Goal: Task Accomplishment & Management: Manage account settings

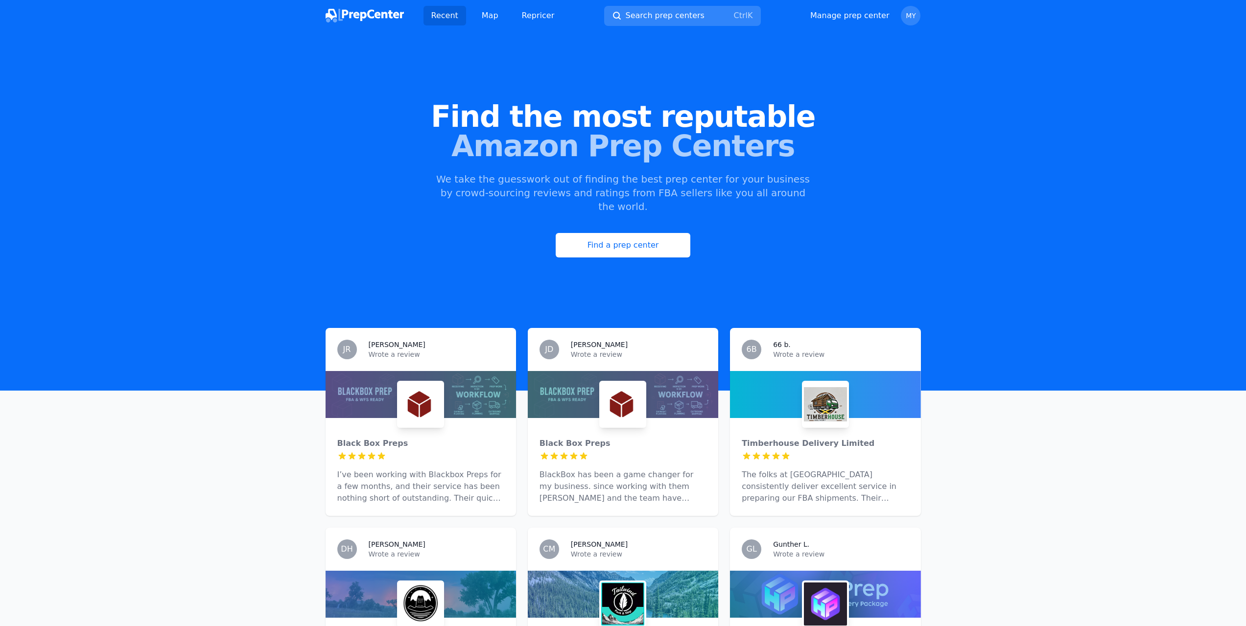
click at [868, 15] on link "Manage prep center" at bounding box center [849, 16] width 79 height 12
click at [915, 12] on span "MY" at bounding box center [911, 15] width 10 height 7
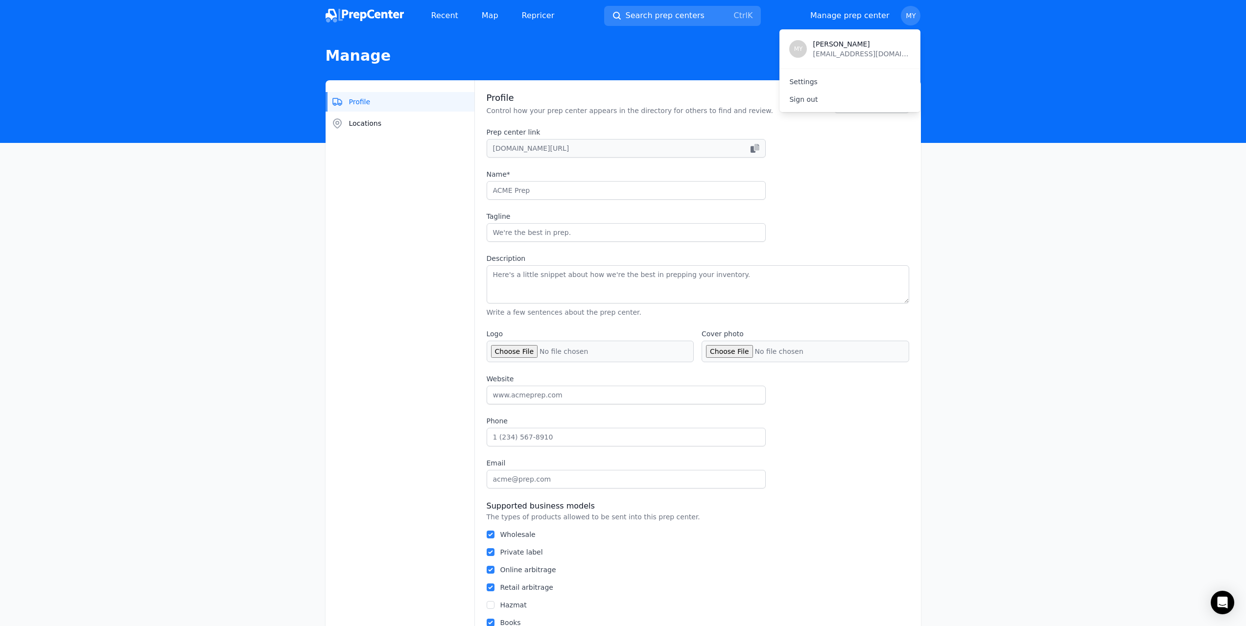
type input "Shiplakes"
type input "Fulfillment That Grows With You"
type textarea "Shiplakes is a [US_STATE]-based third-party logistics (3PL) provider specializi…"
type input "[DOMAIN_NAME]"
type input "15862654693"
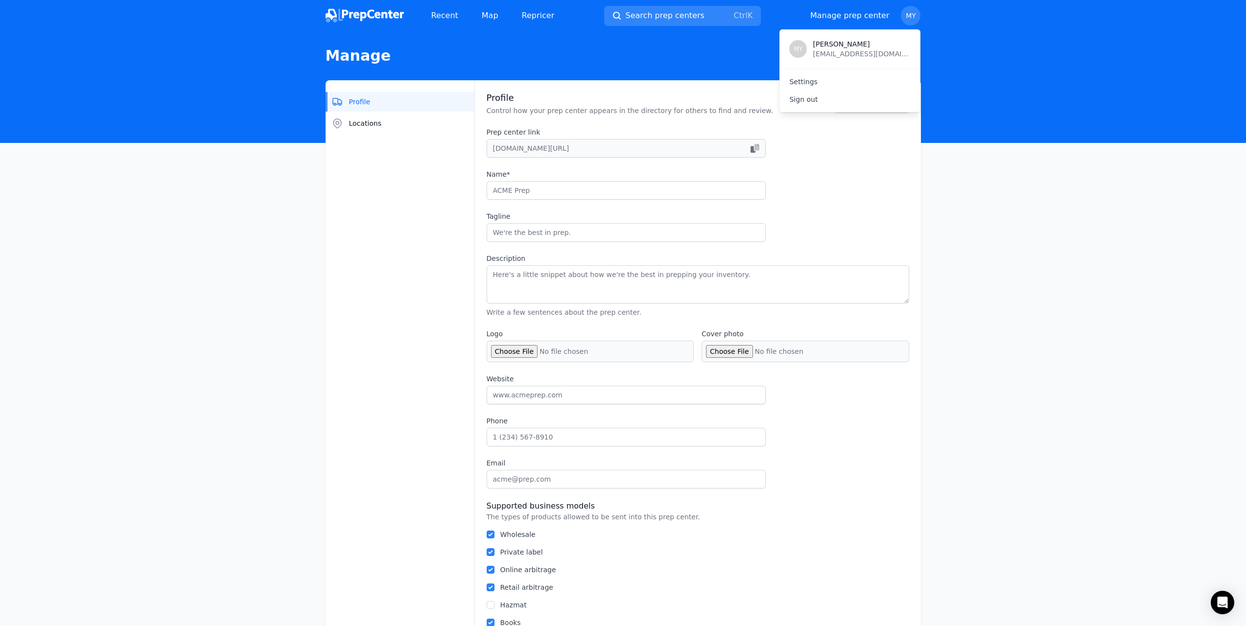
type input "[EMAIL_ADDRESS][DOMAIN_NAME]"
checkbox input "true"
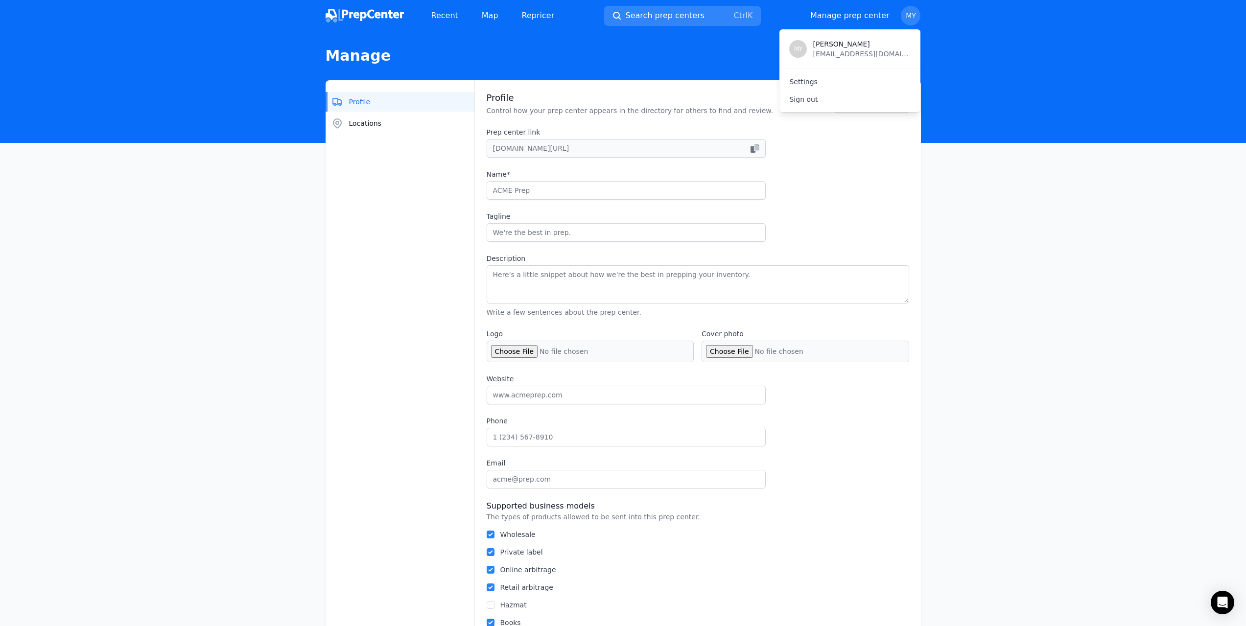
checkbox input "true"
select select "24"
type input "Shiplakes_fulfillments"
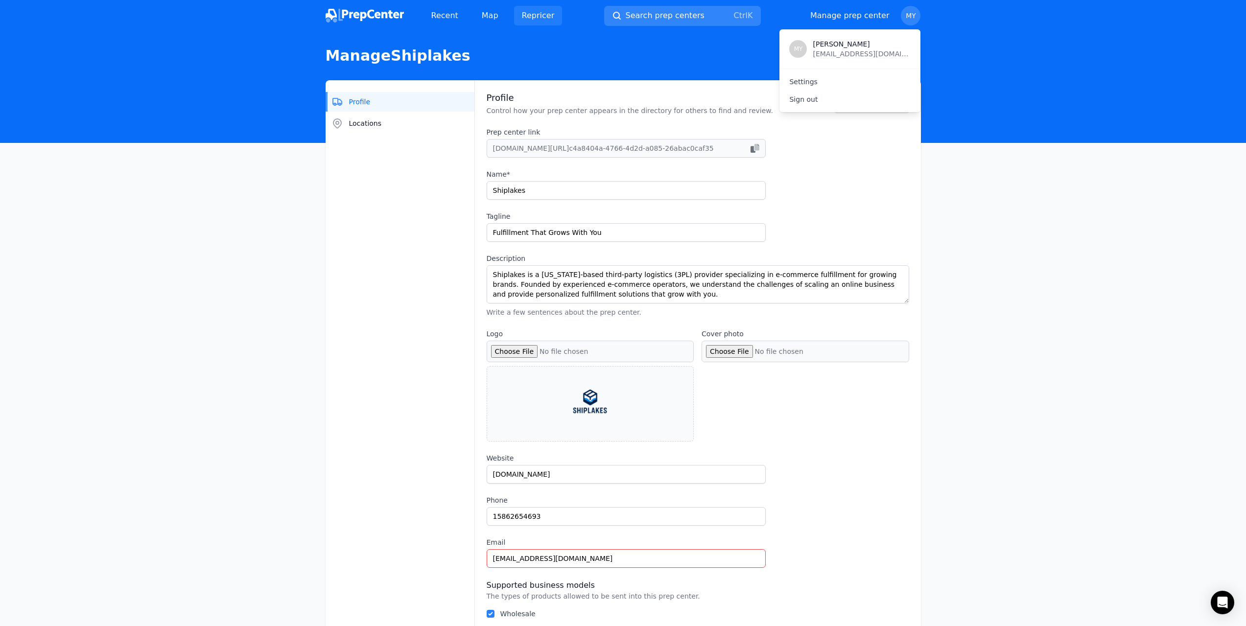
click at [515, 18] on link "Repricer" at bounding box center [538, 16] width 48 height 20
